Goal: Task Accomplishment & Management: Complete application form

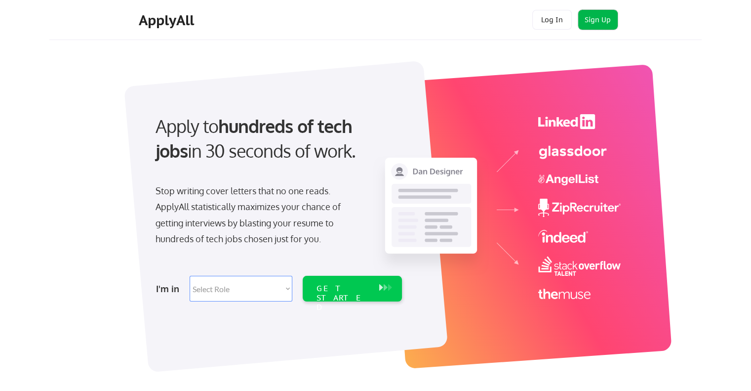
click at [598, 21] on button "Sign Up" at bounding box center [598, 20] width 40 height 20
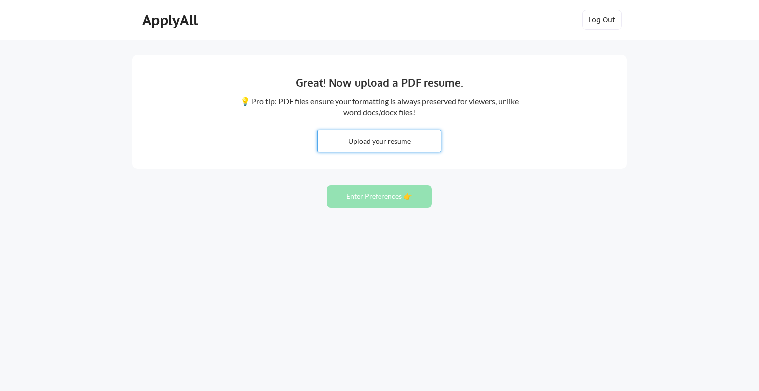
click at [389, 143] on input "file" at bounding box center [379, 140] width 123 height 21
type input "C:\fakepath\Pettit_Patrick_Res_Final.pdf"
click at [381, 198] on button "Enter Preferences 👉" at bounding box center [378, 196] width 105 height 22
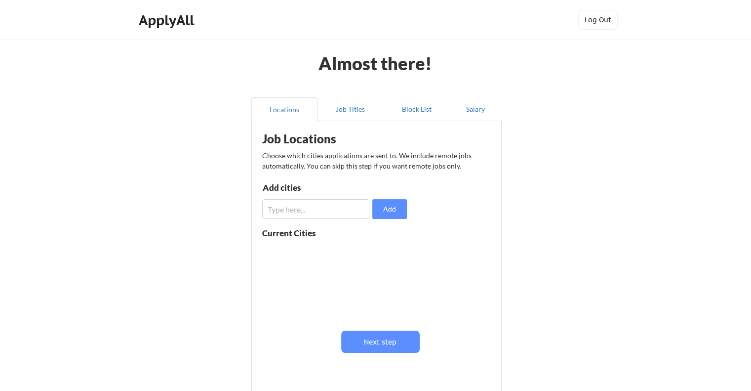
click at [322, 207] on input "input" at bounding box center [315, 209] width 107 height 20
type input "Virtual"
click at [385, 206] on button "Add" at bounding box center [389, 209] width 35 height 20
click at [324, 206] on input "input" at bounding box center [315, 209] width 107 height 20
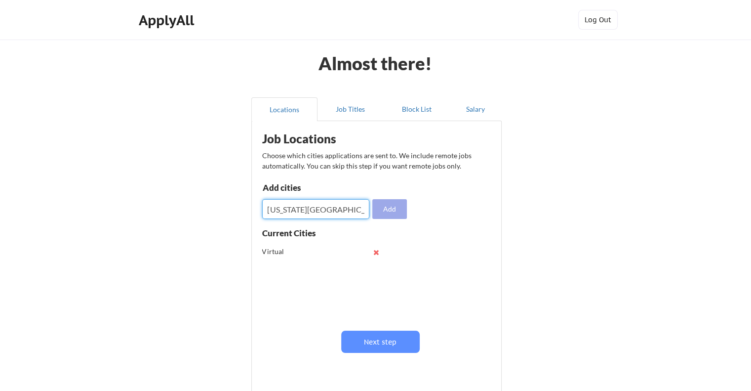
type input "Washington DC"
click at [393, 206] on button "Add" at bounding box center [389, 209] width 35 height 20
click at [339, 212] on input "input" at bounding box center [315, 209] width 107 height 20
type input "Stafford Va"
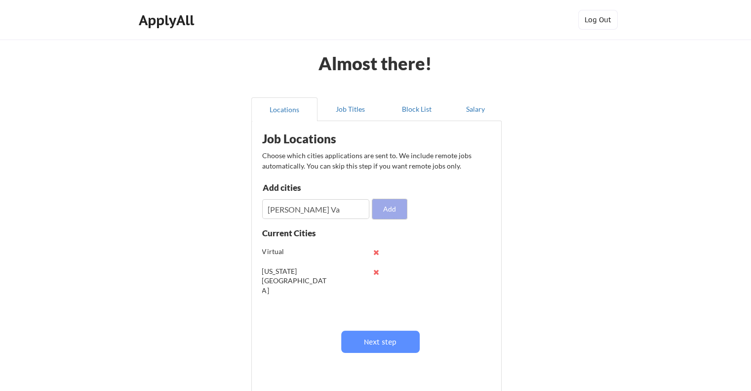
click at [389, 206] on button "Add" at bounding box center [389, 209] width 35 height 20
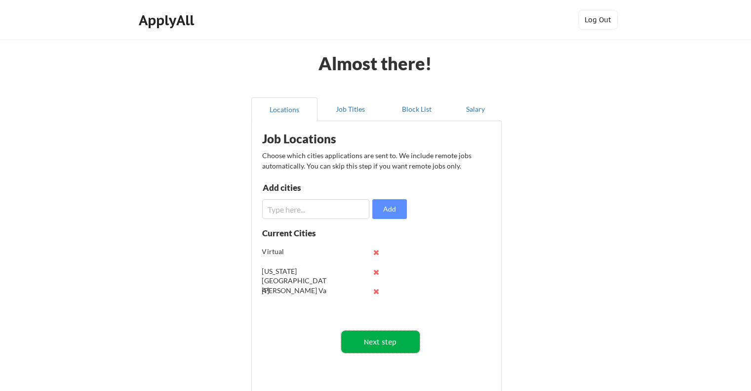
click at [364, 336] on button "Next step" at bounding box center [380, 341] width 79 height 22
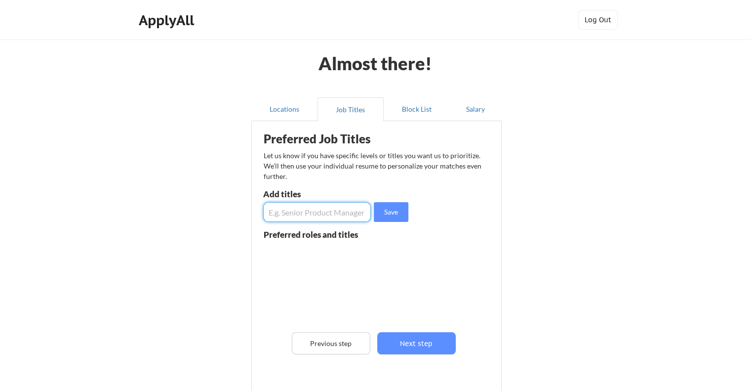
click at [328, 212] on input "input" at bounding box center [317, 212] width 108 height 20
type input "Video Collaboration Engineer"
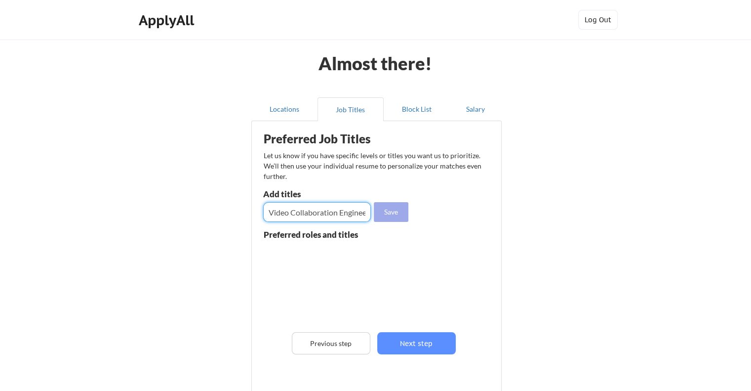
click at [391, 206] on button "Save" at bounding box center [391, 212] width 35 height 20
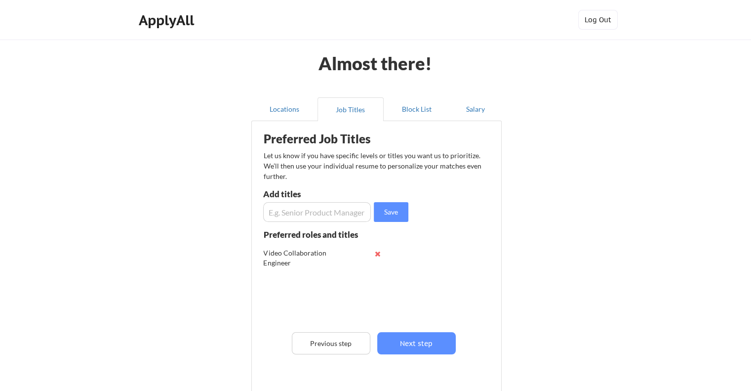
click at [317, 214] on input "input" at bounding box center [317, 212] width 108 height 20
click at [364, 202] on input "input" at bounding box center [317, 212] width 108 height 20
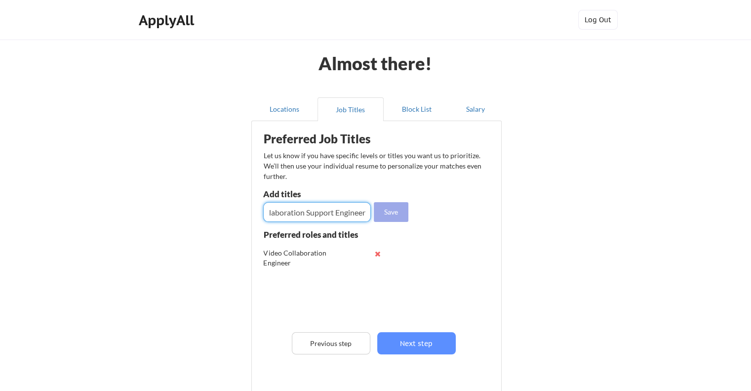
type input "Video Collaboration Support Engineer"
click at [400, 210] on button "Save" at bounding box center [391, 212] width 35 height 20
click at [348, 211] on input "input" at bounding box center [317, 212] width 108 height 20
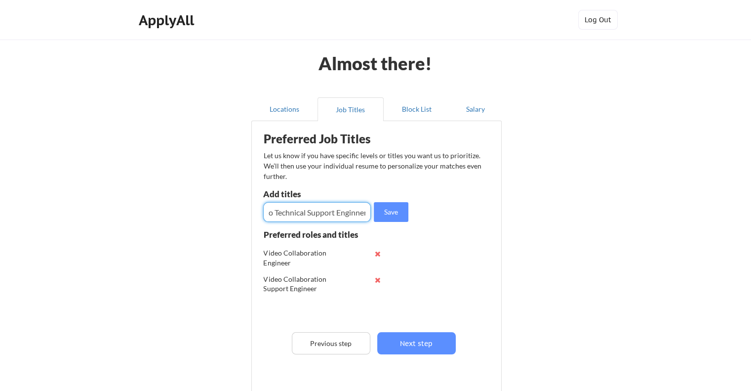
scroll to position [0, 19]
type input "Video Technical Support Enginner"
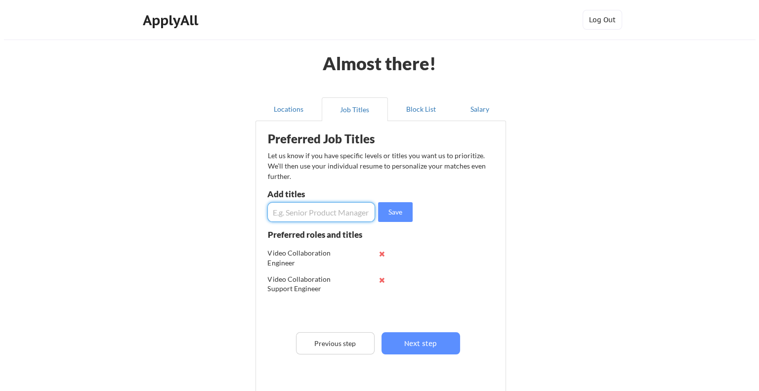
scroll to position [0, 0]
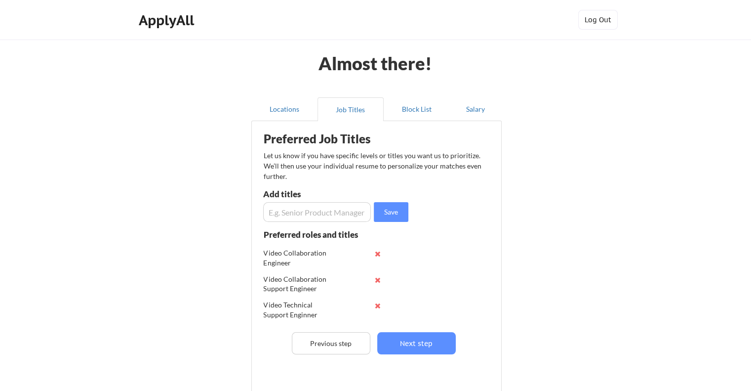
click at [346, 206] on input "input" at bounding box center [317, 212] width 108 height 20
type input "Webex Support Engineer"
click at [336, 211] on input "input" at bounding box center [317, 212] width 108 height 20
type input "Help Desk"
click at [389, 205] on button "Save" at bounding box center [391, 212] width 35 height 20
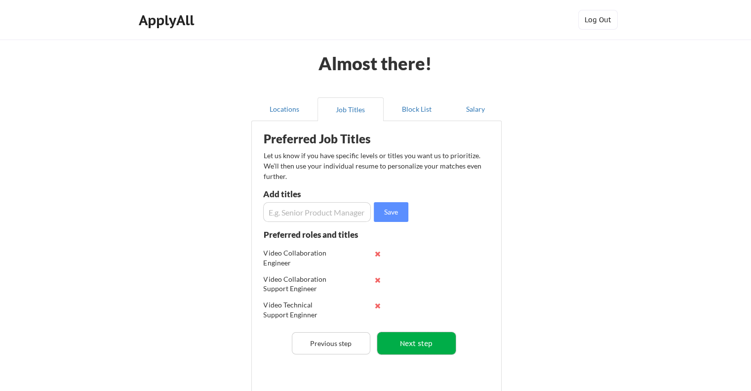
click at [426, 333] on button "Next step" at bounding box center [416, 343] width 79 height 22
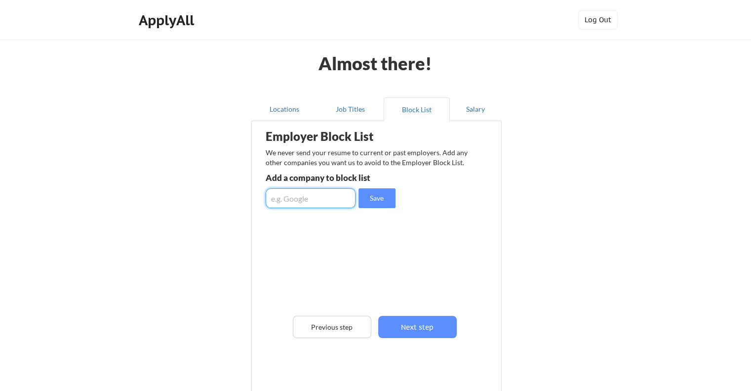
drag, startPoint x: 333, startPoint y: 199, endPoint x: 331, endPoint y: 179, distance: 19.9
click at [331, 179] on div "Employer Block List We never send your resume to current or past employers. Add…" at bounding box center [377, 250] width 240 height 255
type input "c"
type input "Cisco Systems Inc"
click at [377, 187] on div "Employer Block List We never send your resume to current or past employers. Add…" at bounding box center [377, 250] width 240 height 255
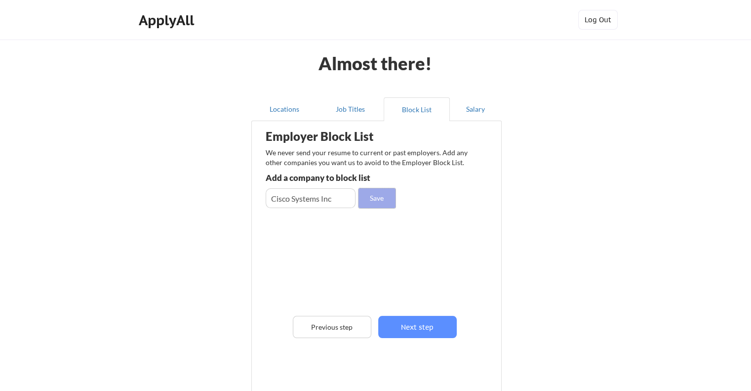
click at [372, 199] on button "Save" at bounding box center [377, 198] width 37 height 20
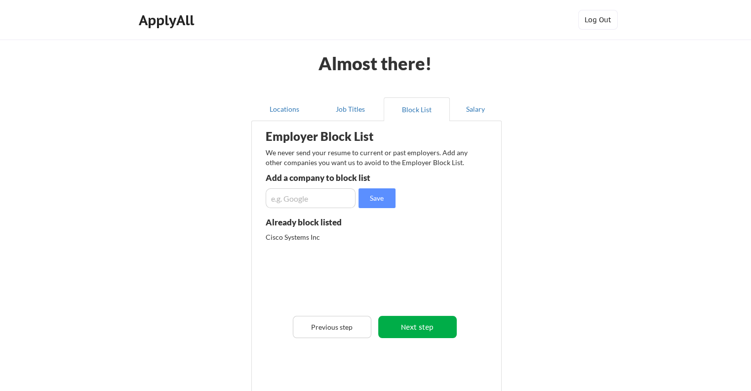
click at [433, 317] on button "Next step" at bounding box center [417, 327] width 79 height 22
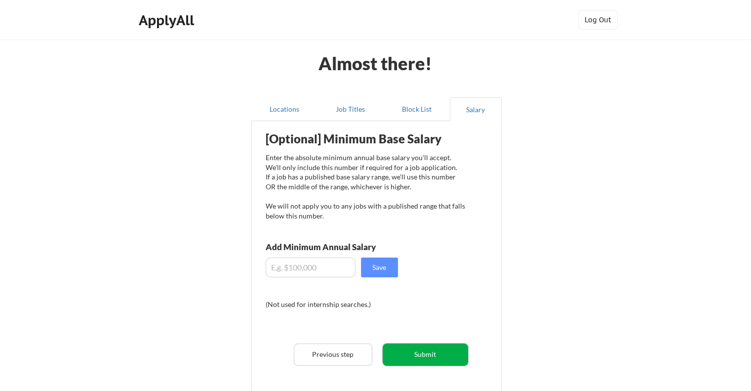
click at [451, 345] on button "Submit" at bounding box center [425, 354] width 85 height 22
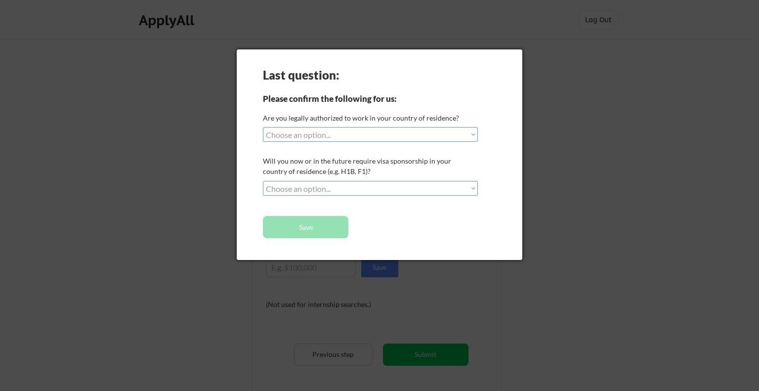
click at [455, 143] on div "Last question: Please confirm the following for us: Are you legally authorized …" at bounding box center [379, 154] width 285 height 210
click at [472, 134] on select "Choose an option... Yes, I am a US Citizen Yes, I am a Canadian Citizen Yes, I …" at bounding box center [370, 134] width 215 height 15
click at [263, 127] on select "Choose an option... Yes, I am a US Citizen Yes, I am a Canadian Citizen Yes, I …" at bounding box center [370, 134] width 215 height 15
click at [439, 133] on select "Choose an option... Yes, I am a US Citizen Yes, I am a Canadian Citizen Yes, I …" at bounding box center [370, 134] width 215 height 15
select select ""yes__i_am_a_us_citizen""
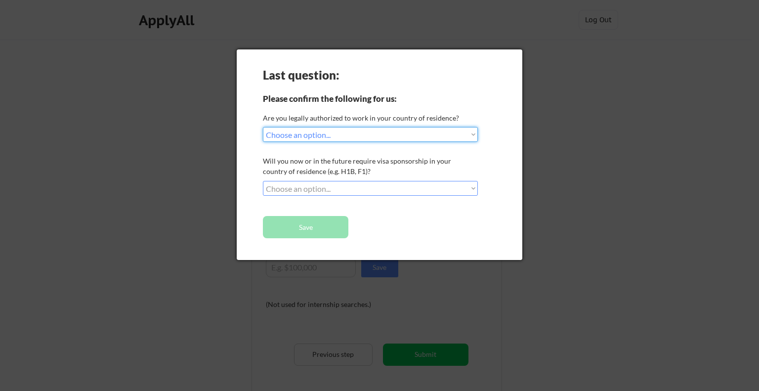
click at [263, 127] on select "Choose an option... Yes, I am a US Citizen Yes, I am a Canadian Citizen Yes, I …" at bounding box center [370, 134] width 215 height 15
click at [364, 183] on select "Choose an option... No, I will not need sponsorship Yes, I will need sponsorship" at bounding box center [370, 188] width 215 height 15
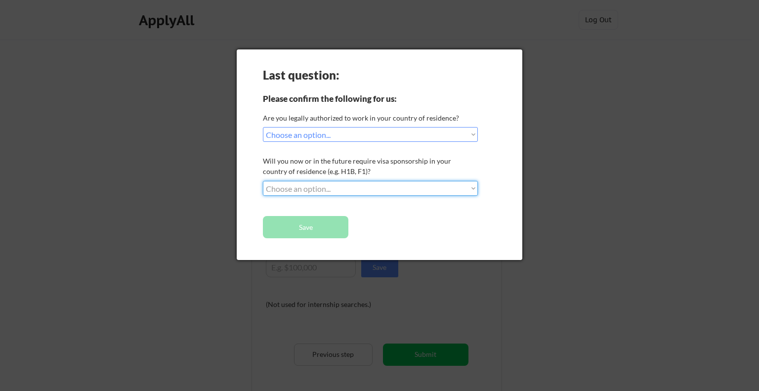
select select ""no__i_will_not_need_sponsorship""
click at [263, 181] on select "Choose an option... No, I will not need sponsorship Yes, I will need sponsorship" at bounding box center [370, 188] width 215 height 15
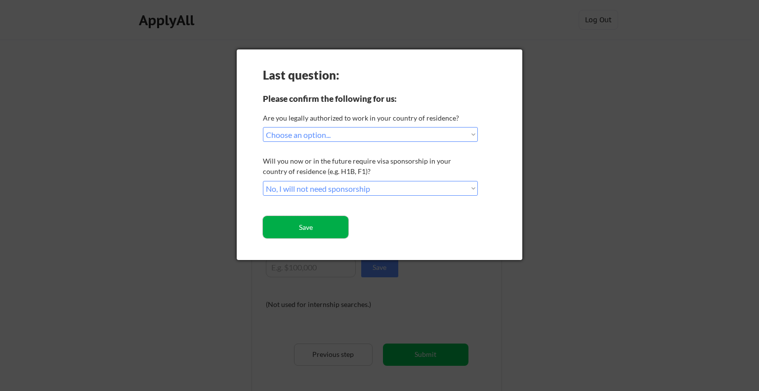
click at [344, 217] on button "Save" at bounding box center [305, 227] width 85 height 22
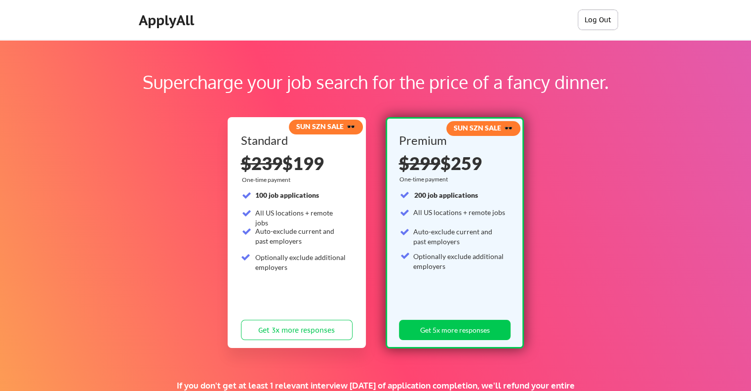
click at [595, 13] on button "Log Out" at bounding box center [598, 20] width 40 height 20
